Goal: Information Seeking & Learning: Learn about a topic

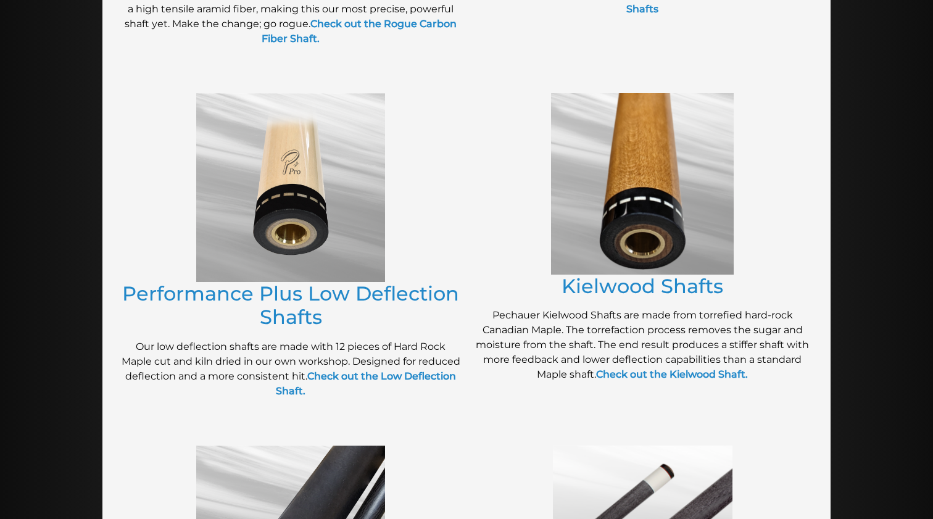
scroll to position [519, 0]
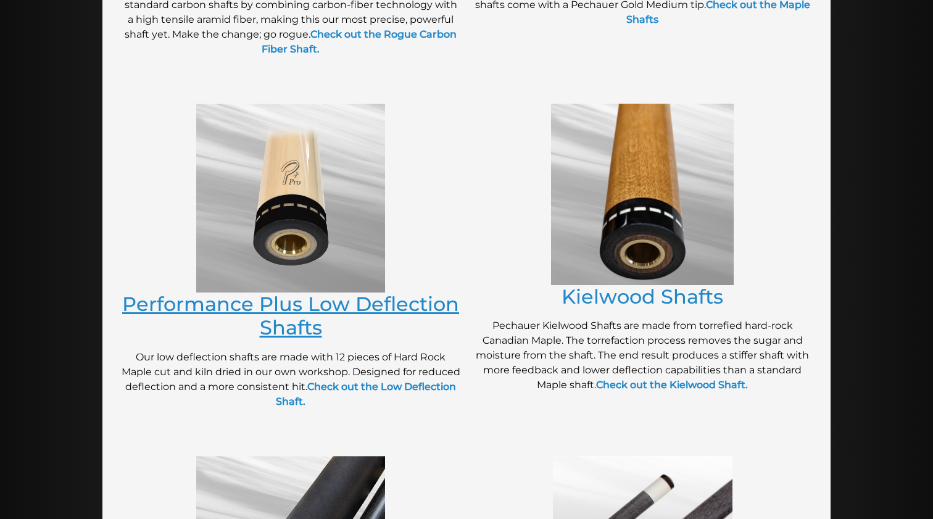
click at [289, 308] on link "Performance Plus Low Deflection Shafts" at bounding box center [290, 316] width 337 height 48
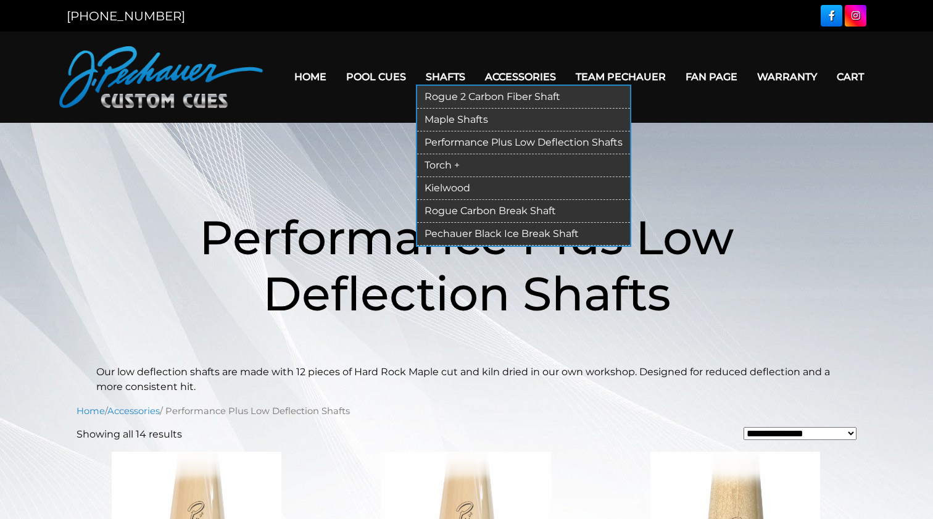
click at [438, 166] on link "Torch +" at bounding box center [523, 165] width 213 height 23
click at [438, 188] on link "Kielwood" at bounding box center [523, 188] width 213 height 23
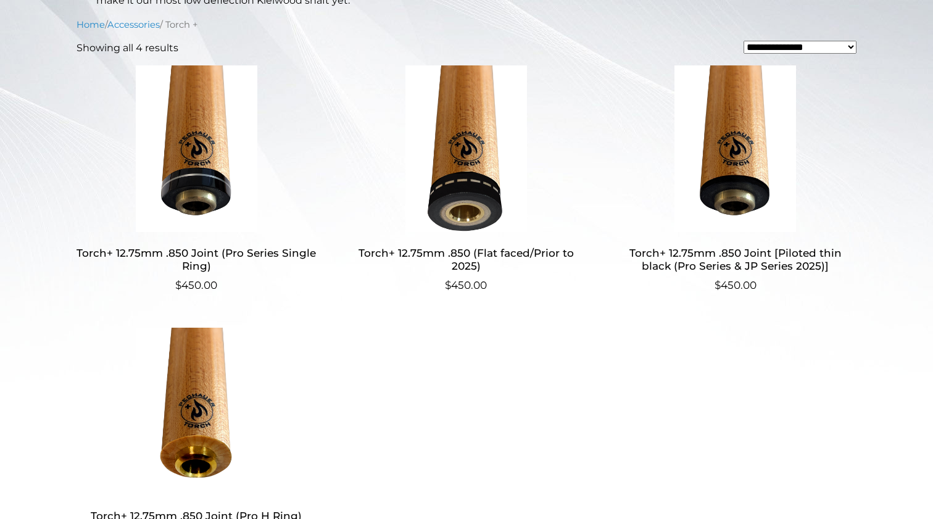
scroll to position [319, 0]
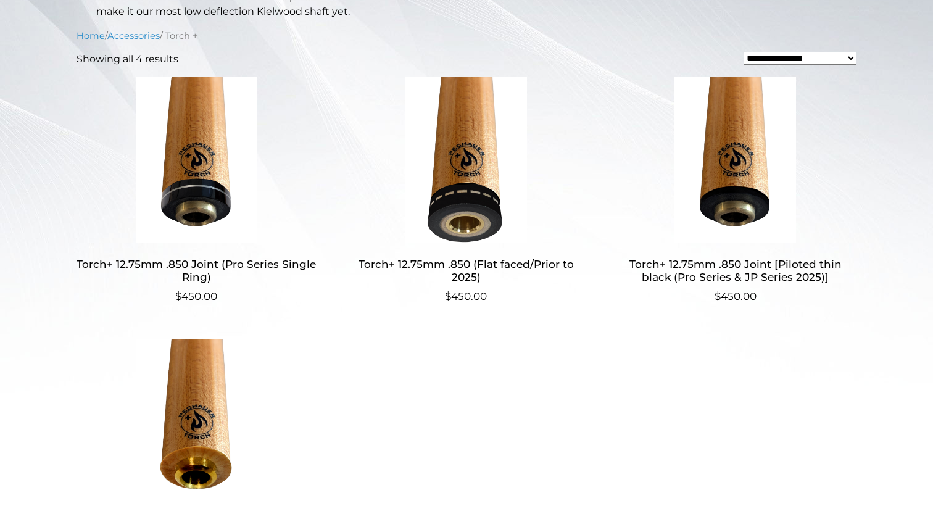
click at [712, 149] on img at bounding box center [735, 160] width 240 height 167
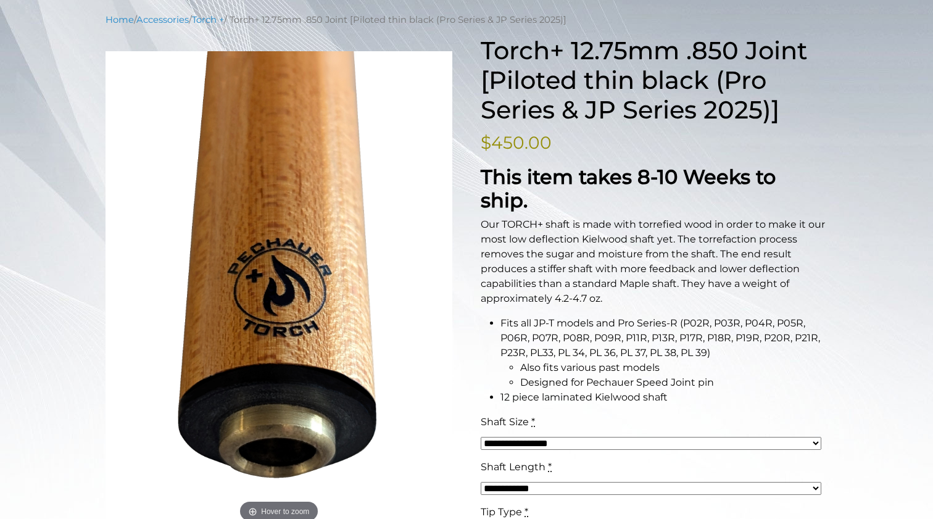
scroll to position [152, 0]
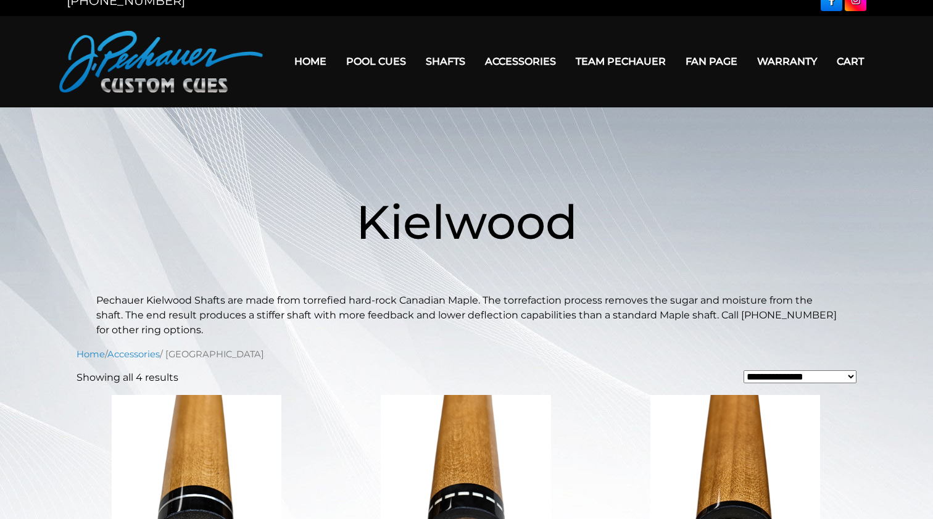
scroll to position [15, 0]
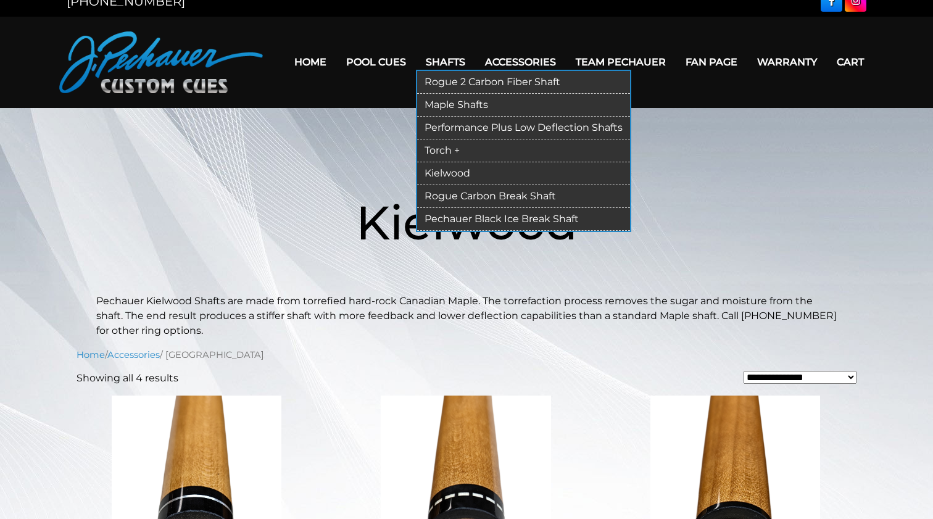
click at [437, 149] on link "Torch +" at bounding box center [523, 150] width 213 height 23
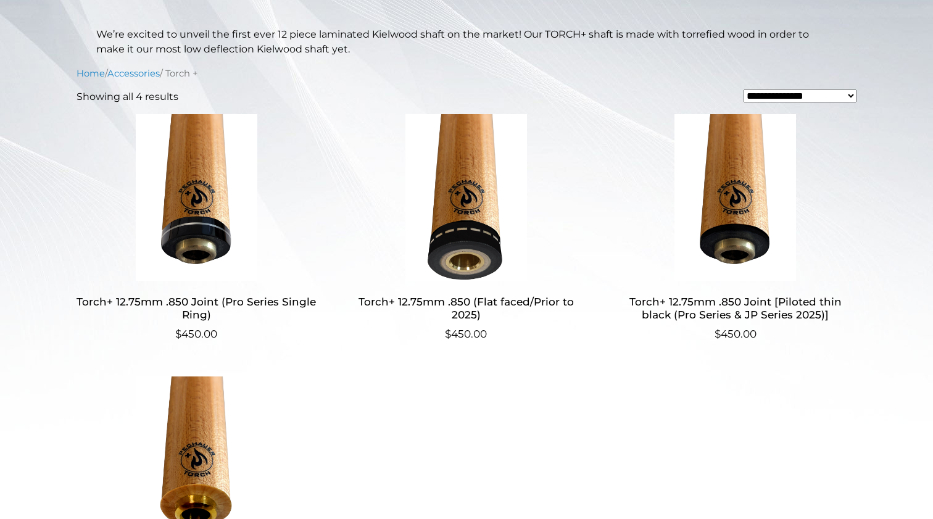
scroll to position [281, 0]
click at [714, 174] on img at bounding box center [735, 198] width 240 height 167
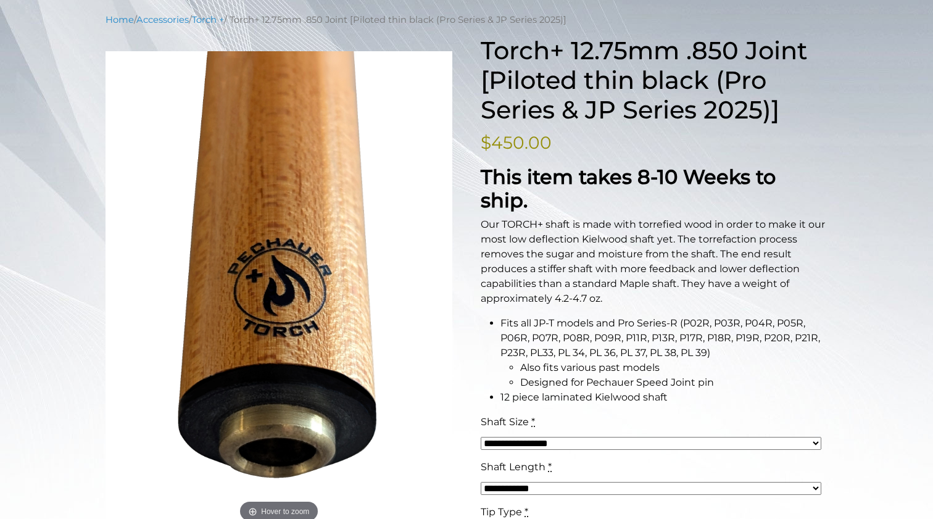
scroll to position [152, 0]
